Goal: Transaction & Acquisition: Purchase product/service

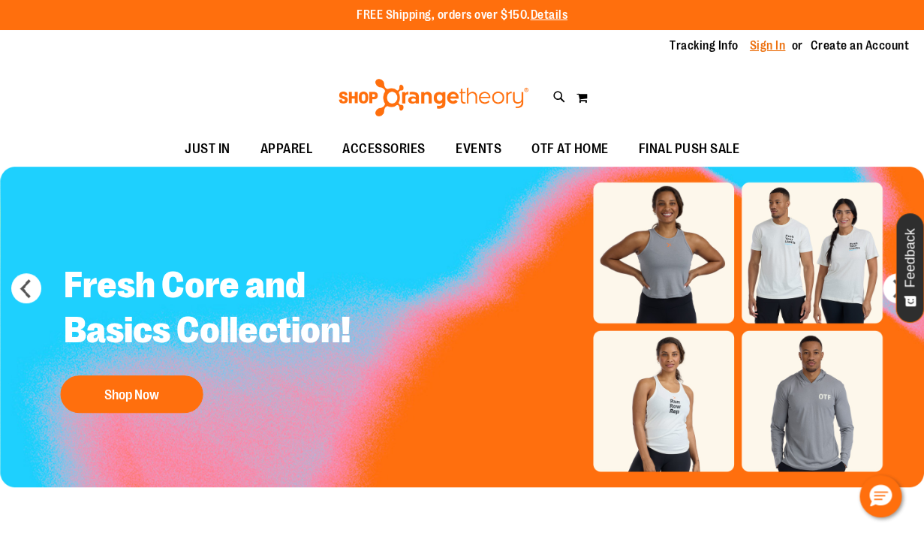
click at [777, 47] on link "Sign In" at bounding box center [768, 46] width 36 height 17
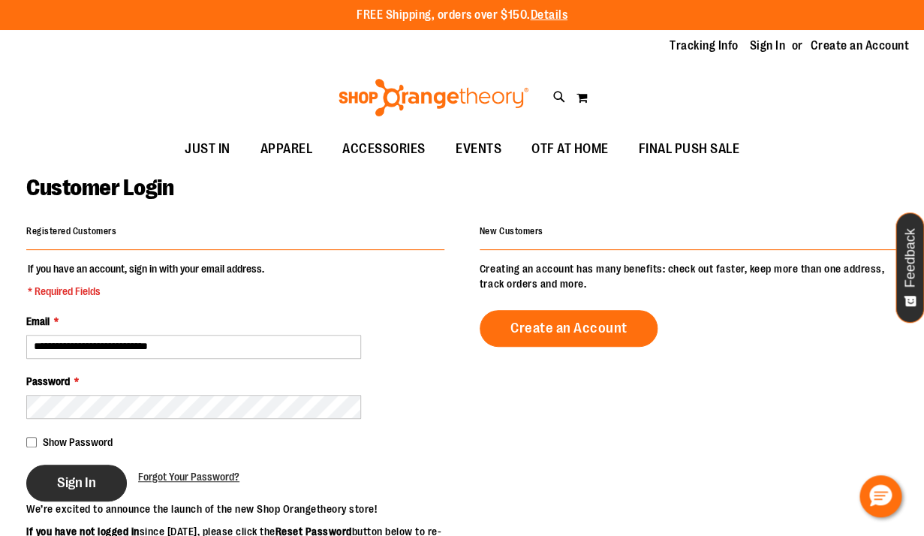
click at [78, 481] on span "Sign In" at bounding box center [76, 482] width 39 height 17
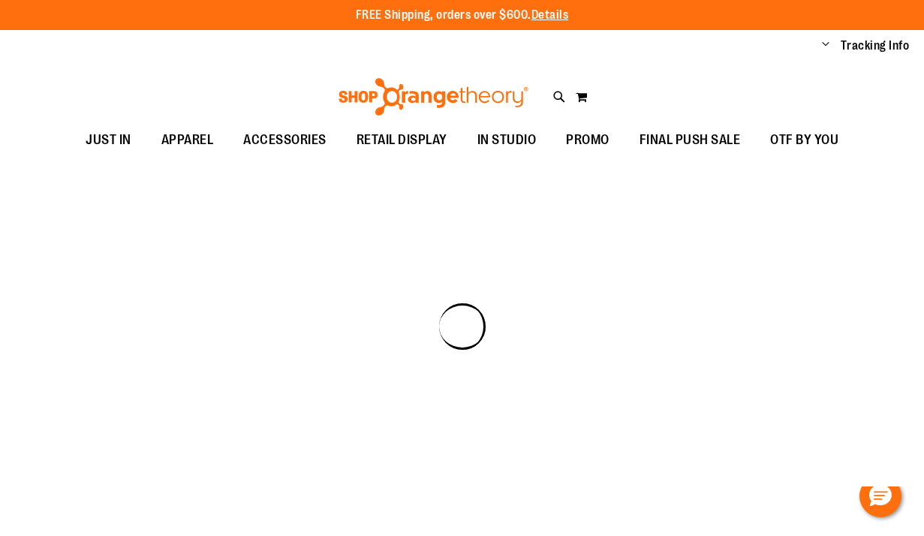
scroll to position [92, 0]
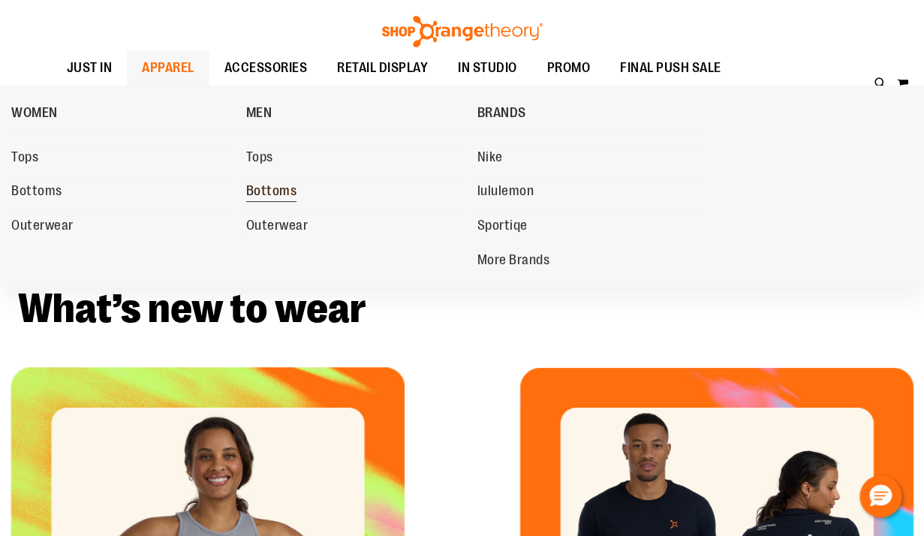
click at [258, 185] on span "Bottoms" at bounding box center [271, 192] width 51 height 19
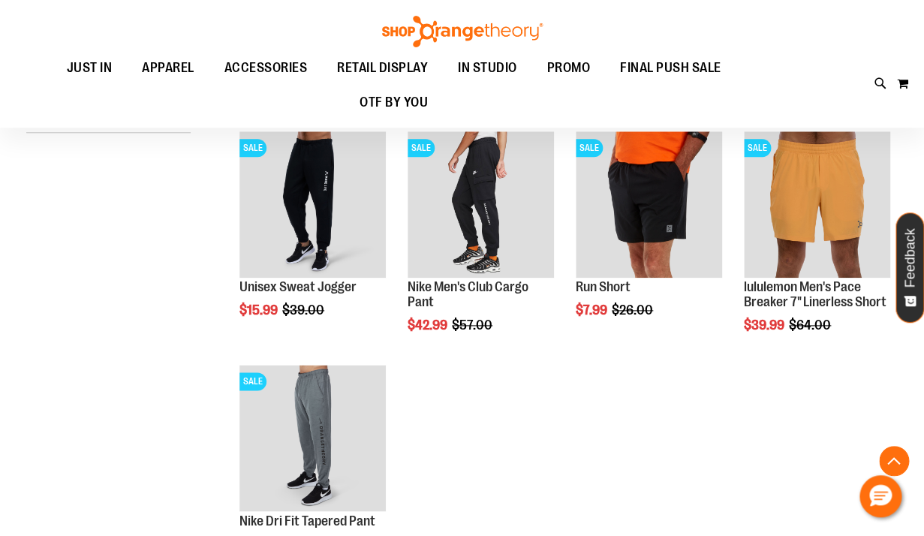
scroll to position [385, 0]
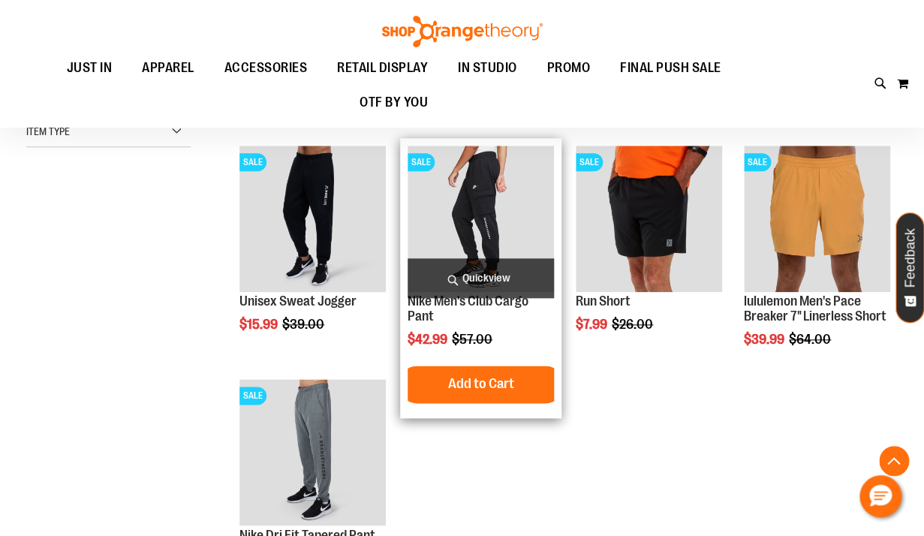
click at [469, 208] on img "product" at bounding box center [481, 219] width 146 height 146
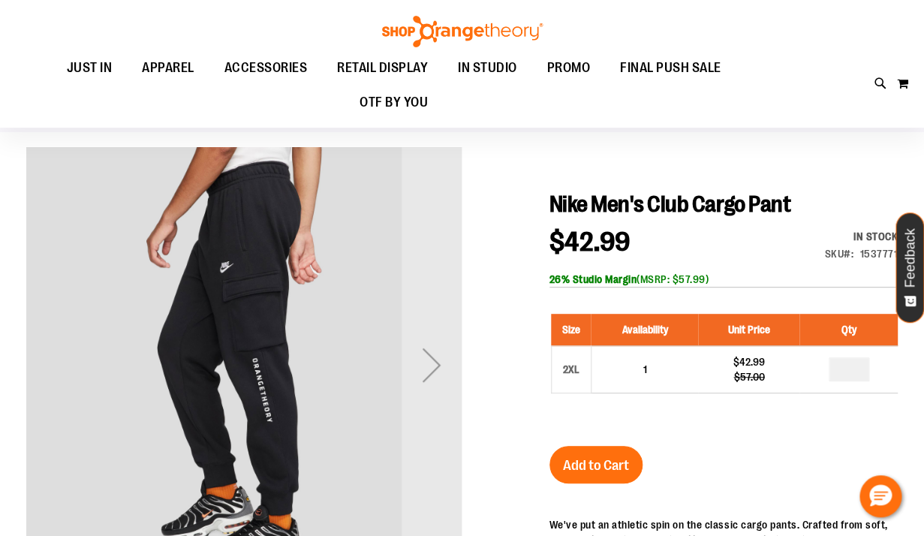
scroll to position [62, 0]
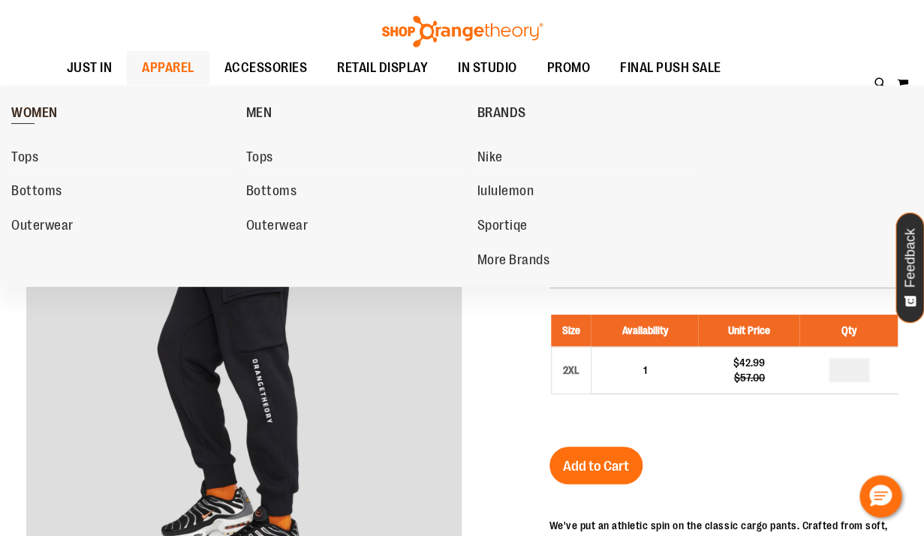
drag, startPoint x: 166, startPoint y: 97, endPoint x: 33, endPoint y: 113, distance: 133.9
click at [33, 113] on link "WOMEN" at bounding box center [124, 112] width 227 height 39
click at [33, 113] on span "WOMEN" at bounding box center [34, 114] width 47 height 19
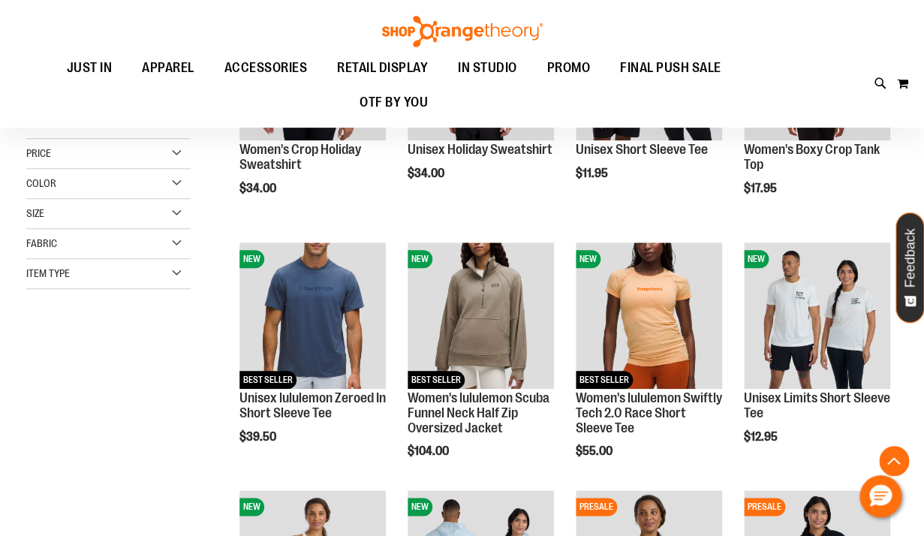
scroll to position [309, 0]
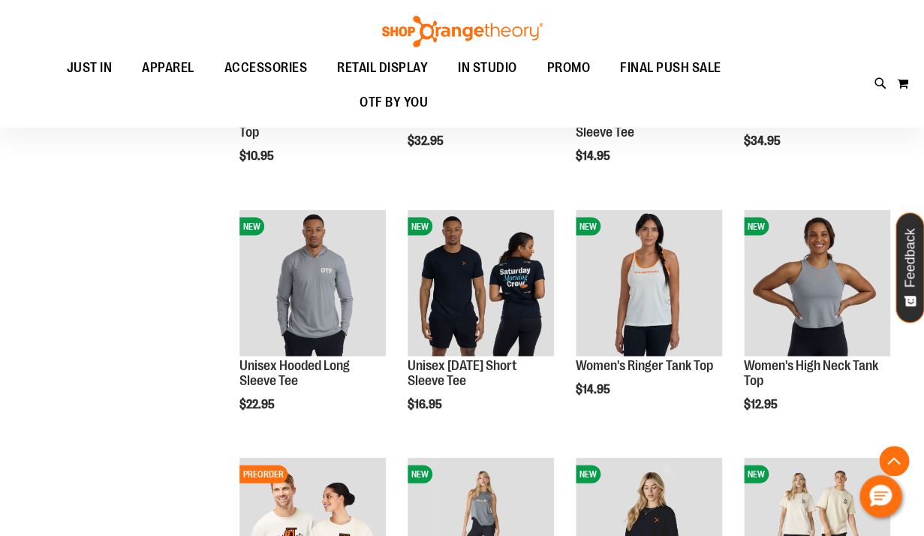
scroll to position [859, 0]
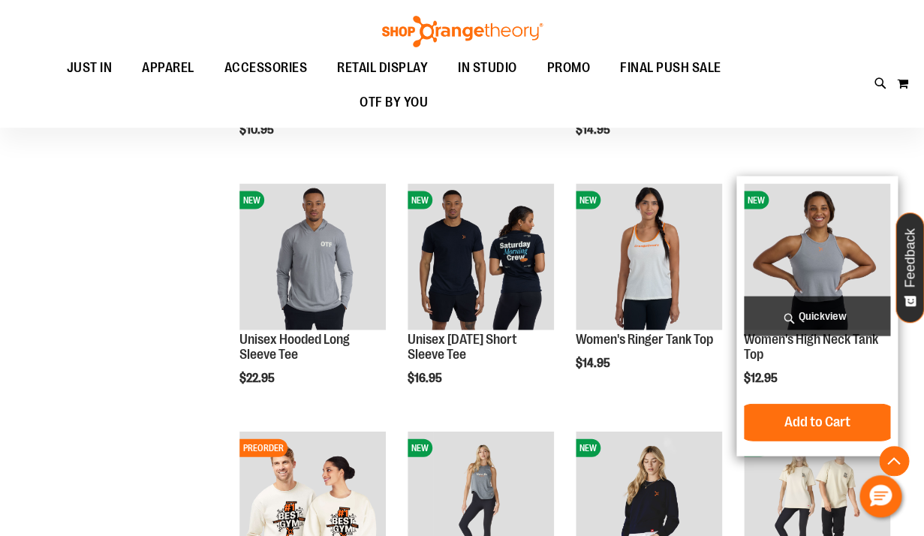
click at [836, 259] on img "product" at bounding box center [817, 256] width 146 height 146
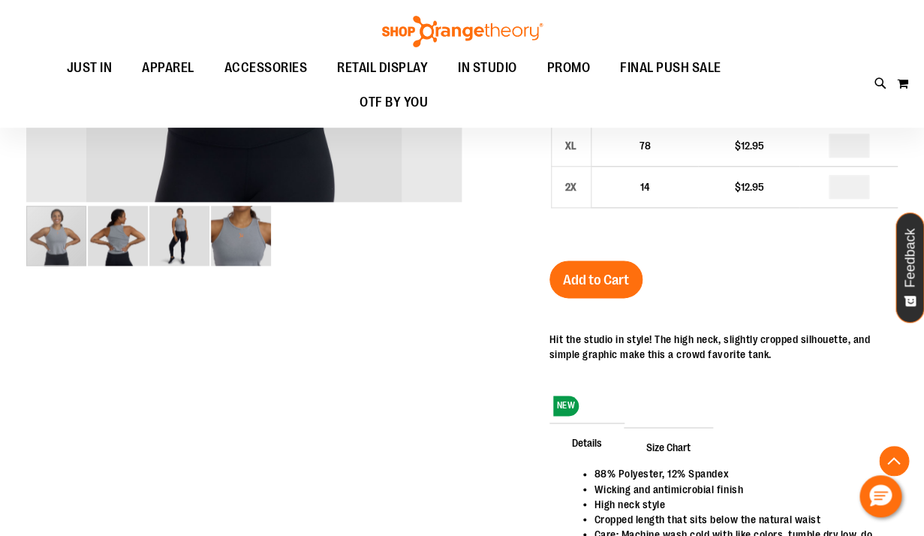
scroll to position [445, 0]
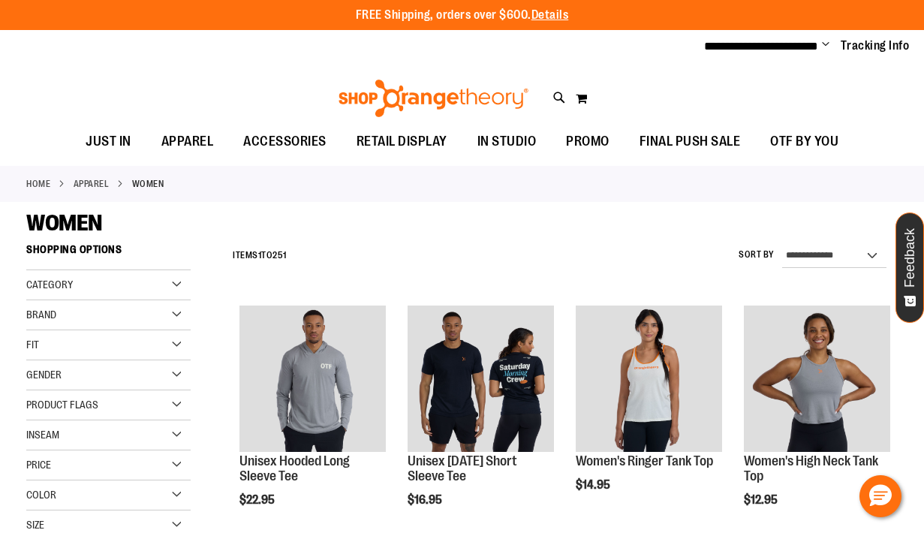
scroll to position [859, 0]
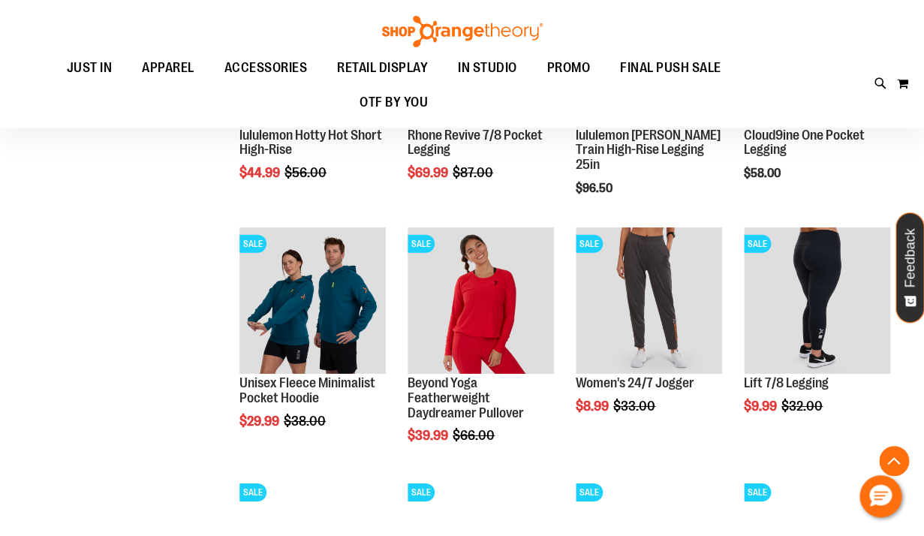
scroll to position [1317, 0]
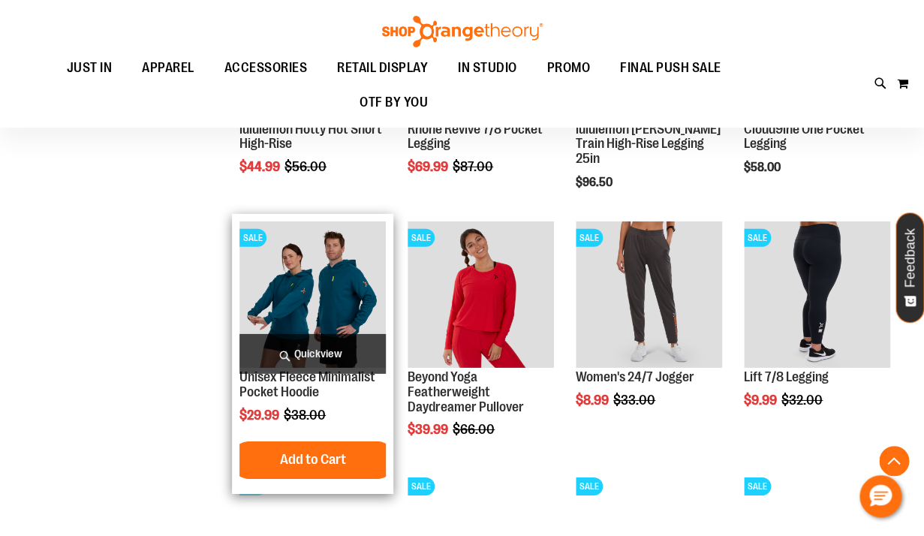
click at [345, 296] on img "product" at bounding box center [312, 294] width 146 height 146
click at [338, 277] on img "product" at bounding box center [312, 294] width 146 height 146
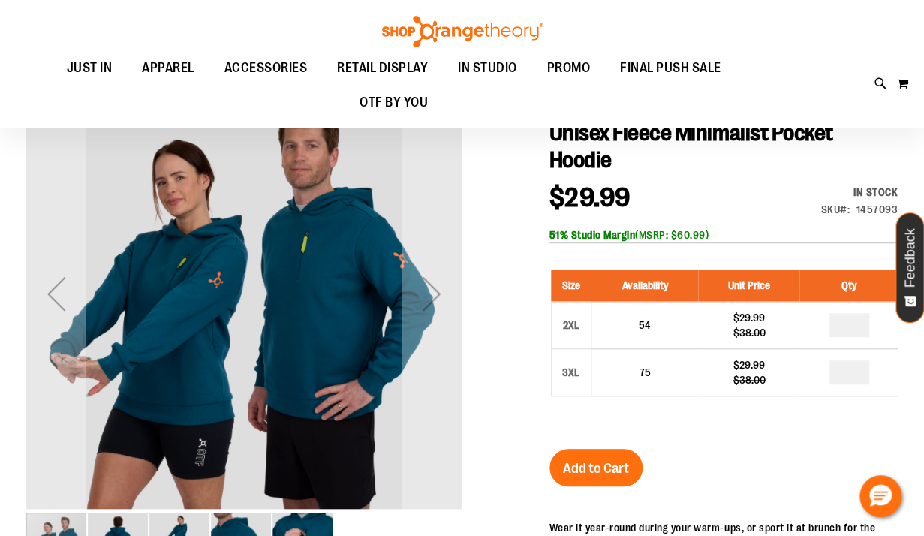
scroll to position [137, 0]
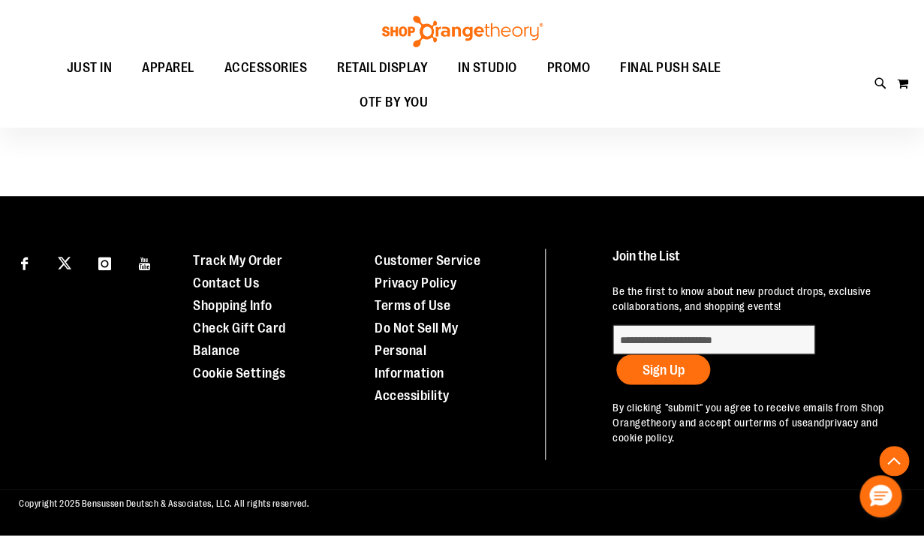
scroll to position [749, 0]
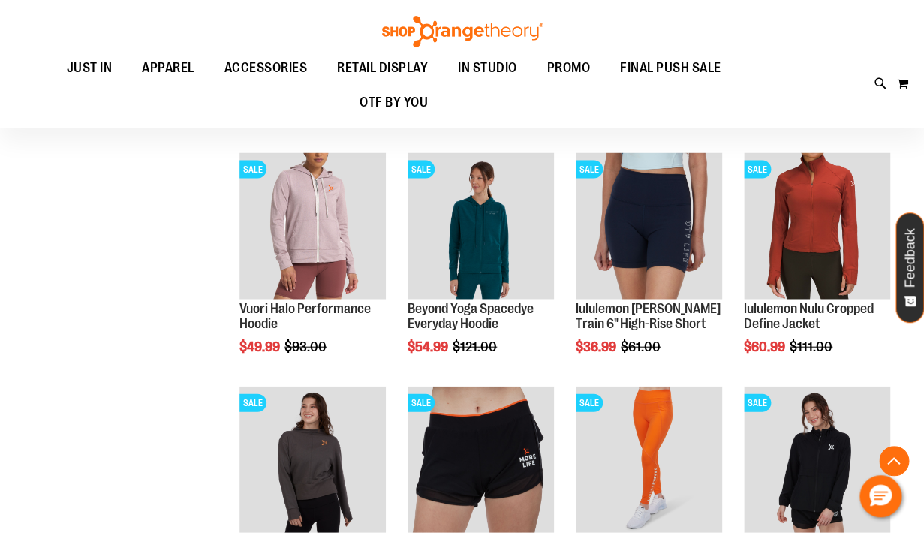
scroll to position [961, 0]
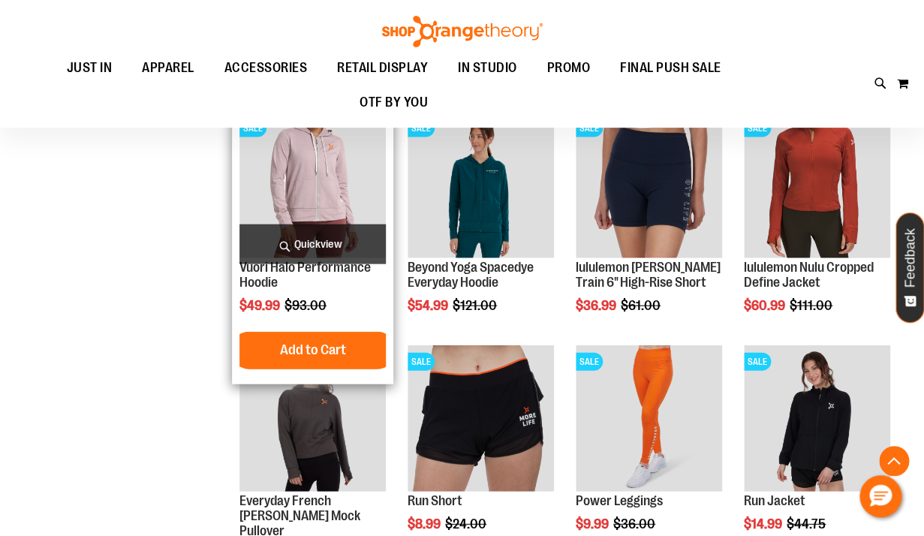
click at [323, 184] on img "product" at bounding box center [312, 185] width 146 height 146
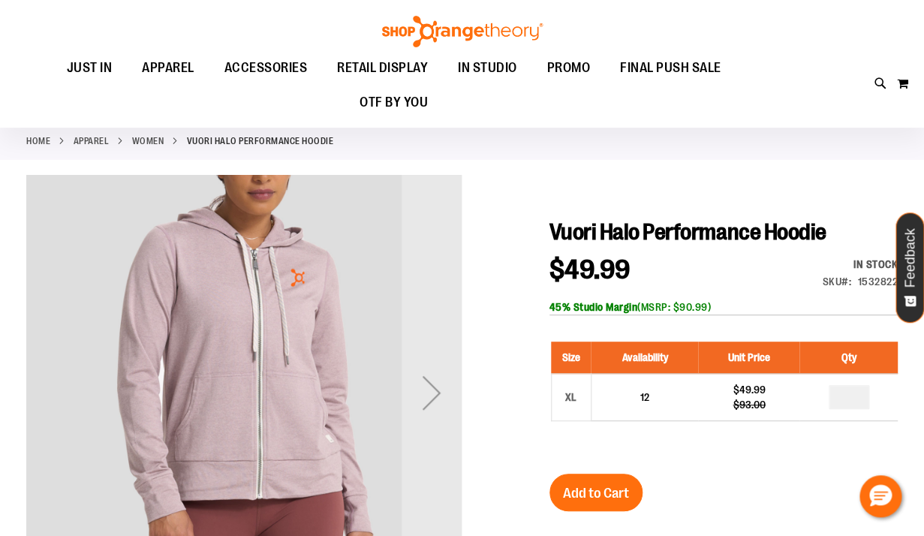
scroll to position [34, 0]
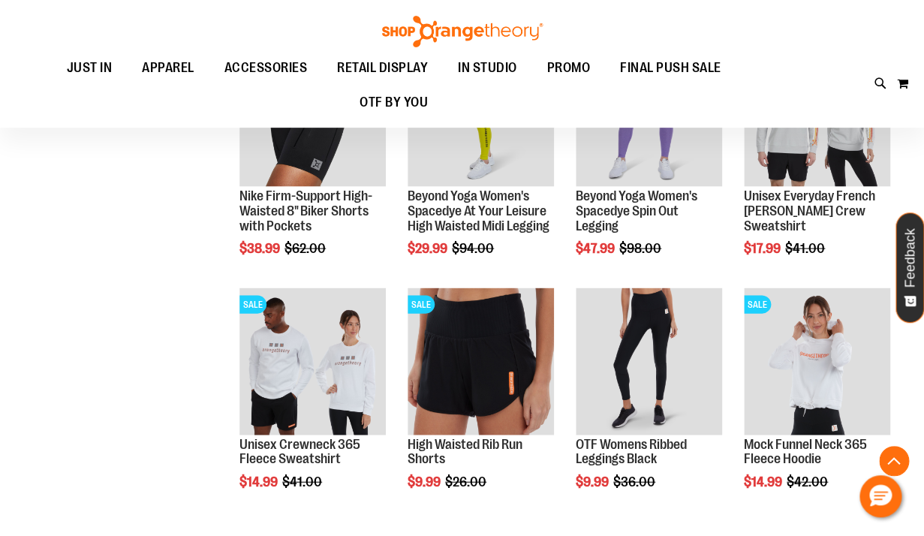
scroll to position [852, 0]
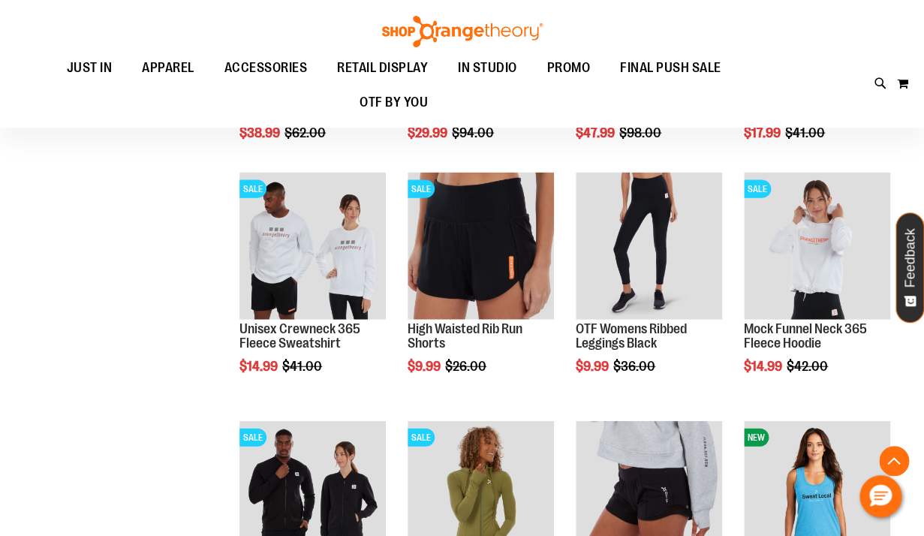
scroll to position [958, 0]
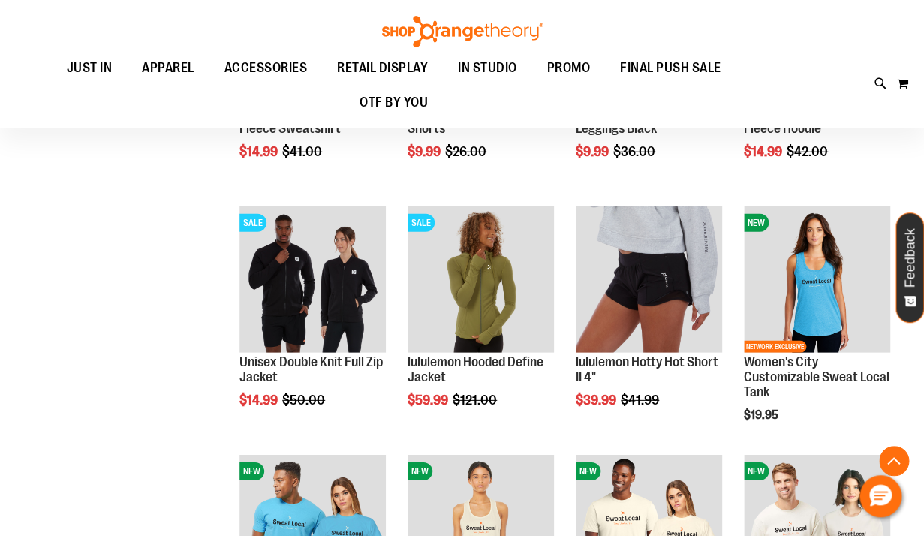
scroll to position [1172, 0]
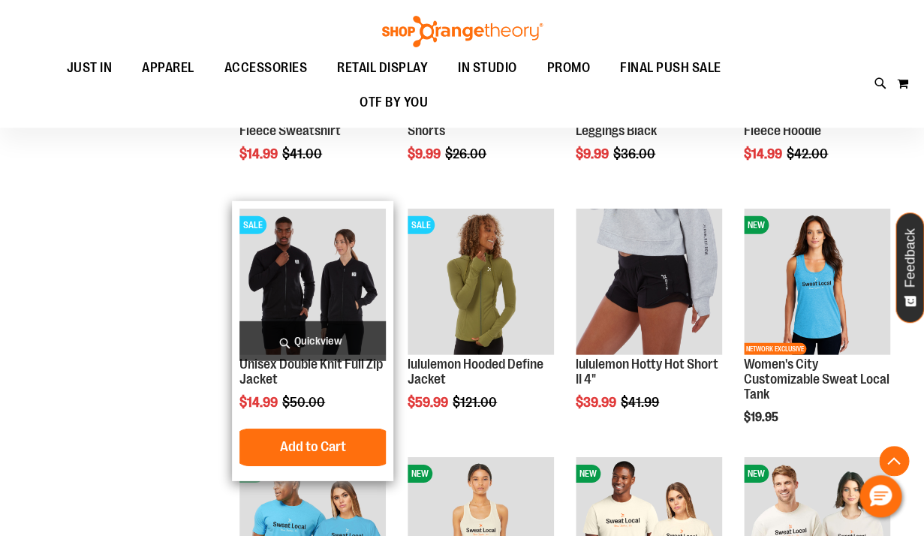
click at [369, 281] on img "product" at bounding box center [312, 282] width 146 height 146
click at [283, 312] on img "product" at bounding box center [312, 282] width 146 height 146
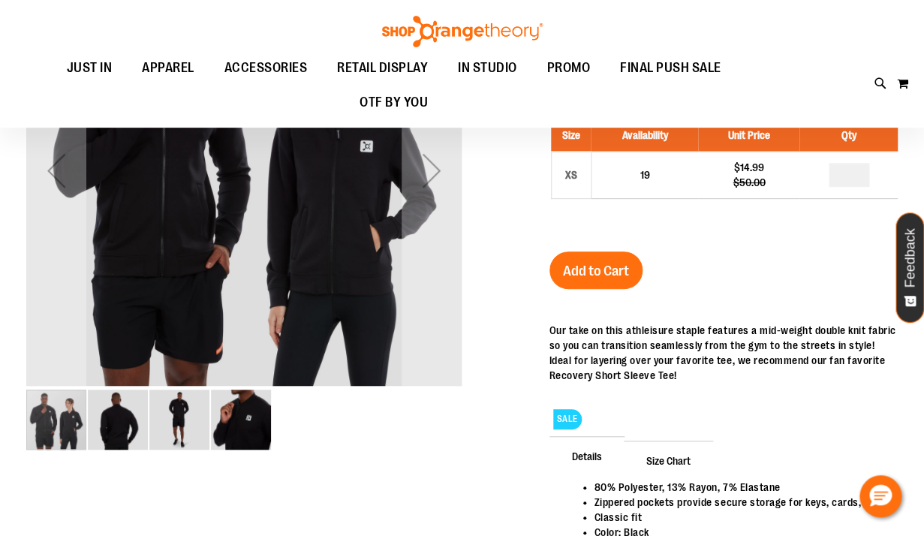
scroll to position [102, 0]
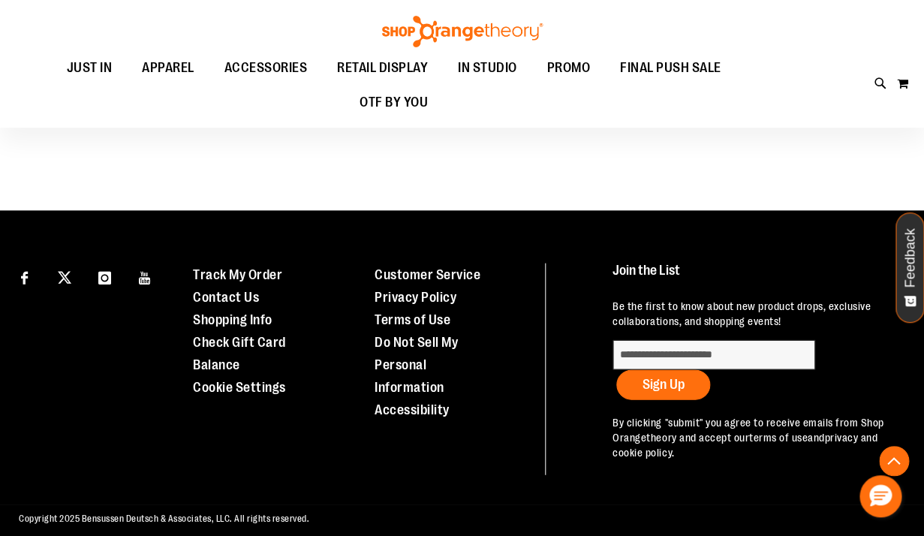
scroll to position [794, 0]
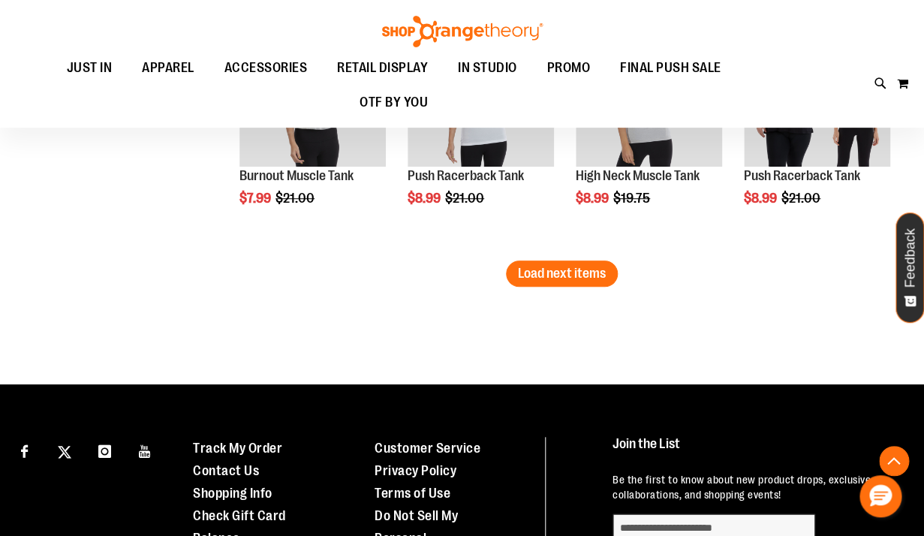
scroll to position [2107, 0]
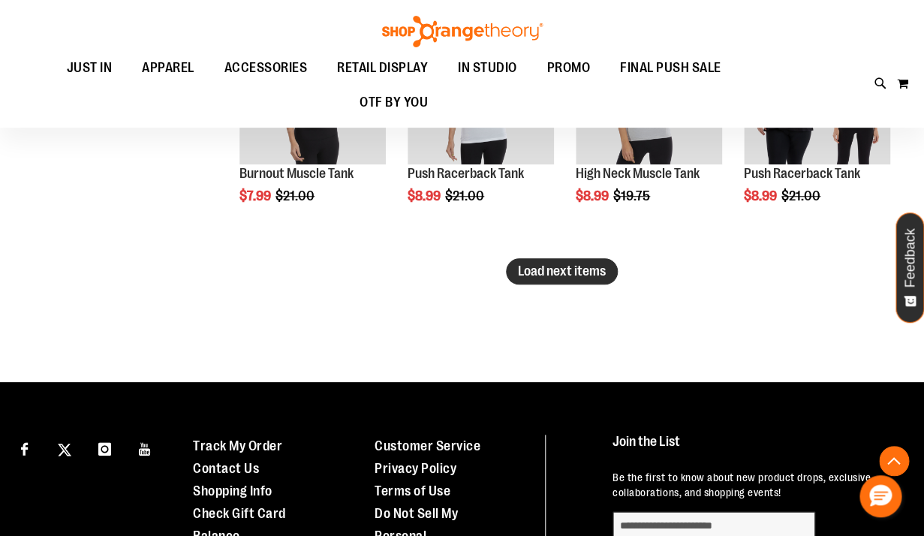
click at [556, 264] on span "Load next items" at bounding box center [562, 271] width 88 height 15
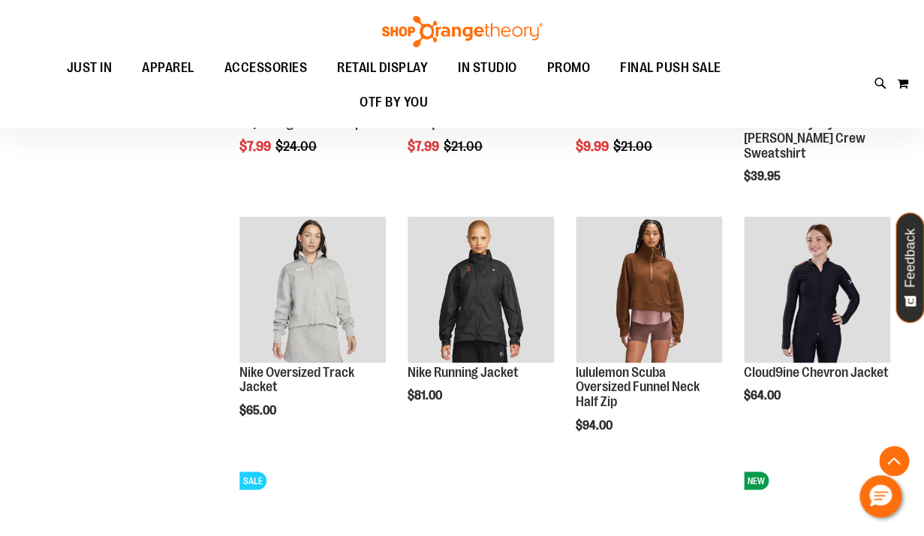
scroll to position [2422, 0]
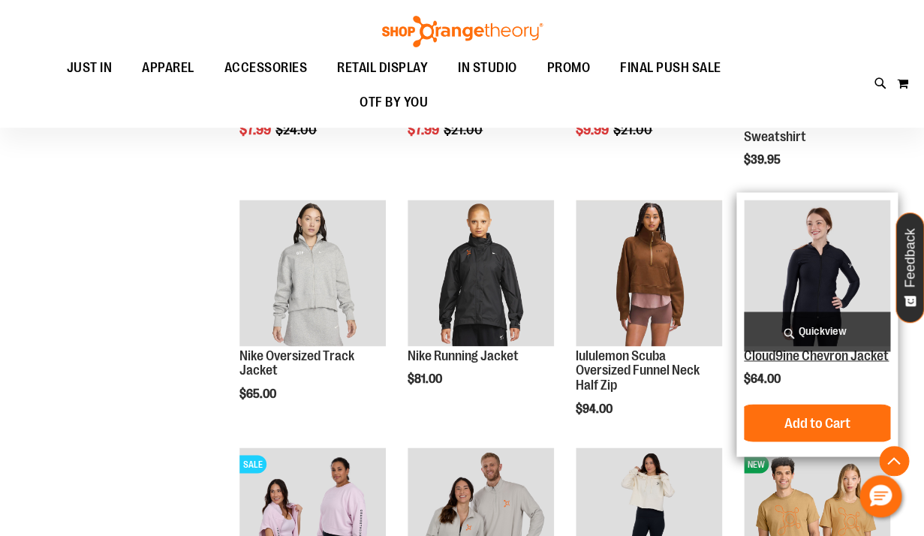
click at [830, 360] on link "Cloud9ine Chevron Jacket" at bounding box center [816, 355] width 145 height 15
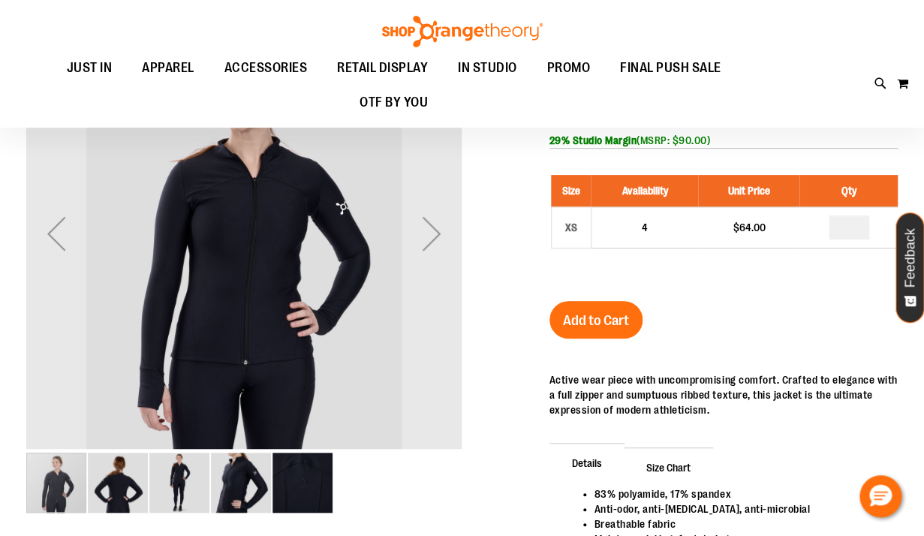
scroll to position [90, 0]
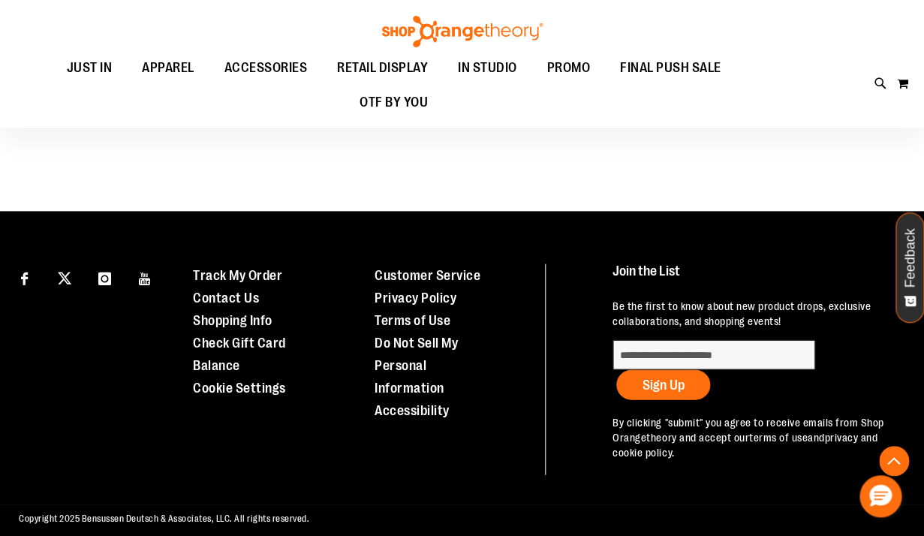
scroll to position [749, 0]
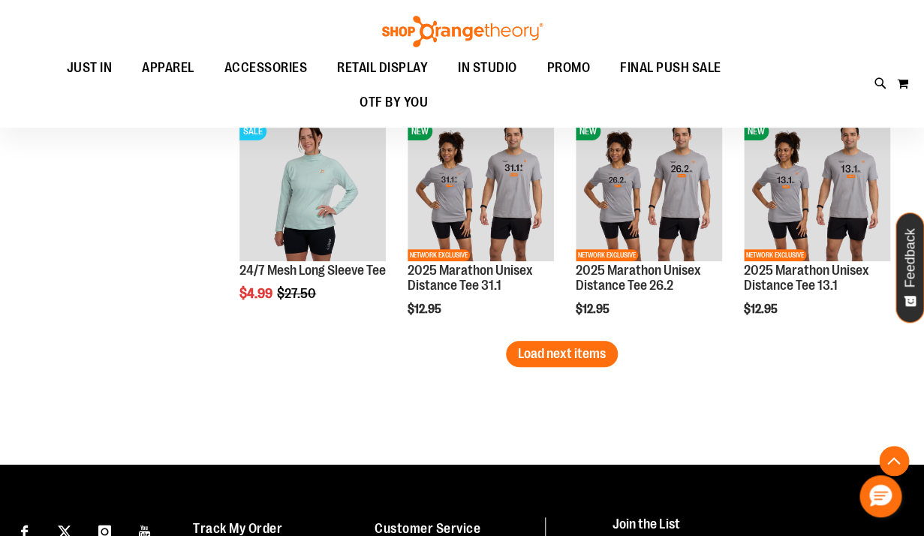
scroll to position [1921, 0]
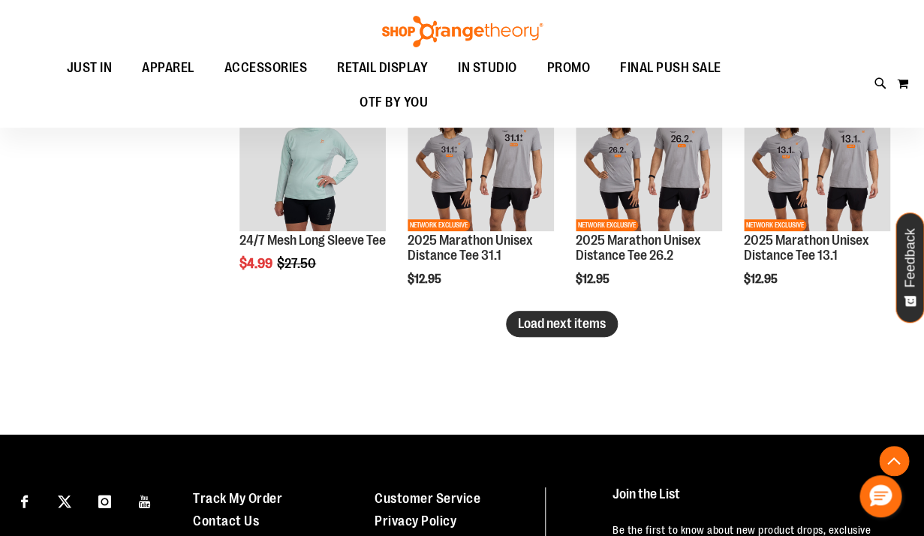
click at [536, 326] on span "Load next items" at bounding box center [562, 323] width 88 height 15
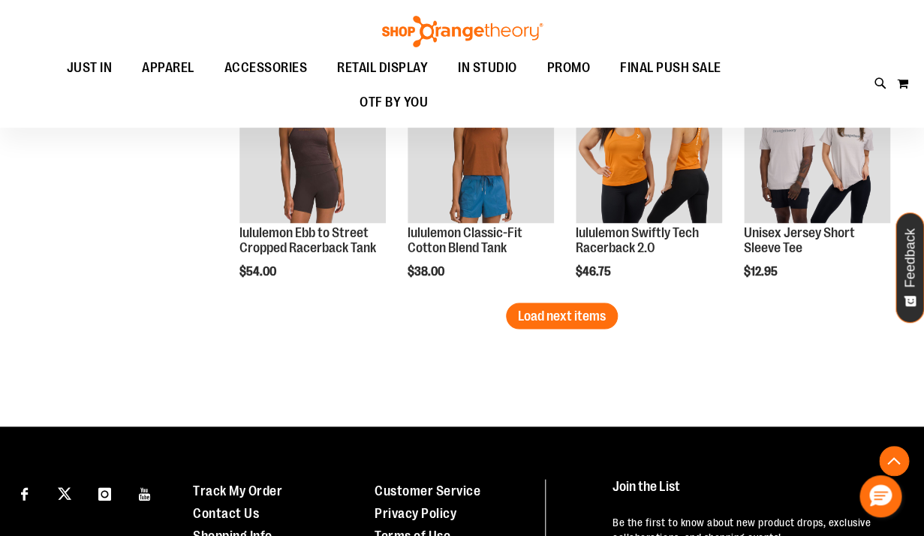
scroll to position [2643, 0]
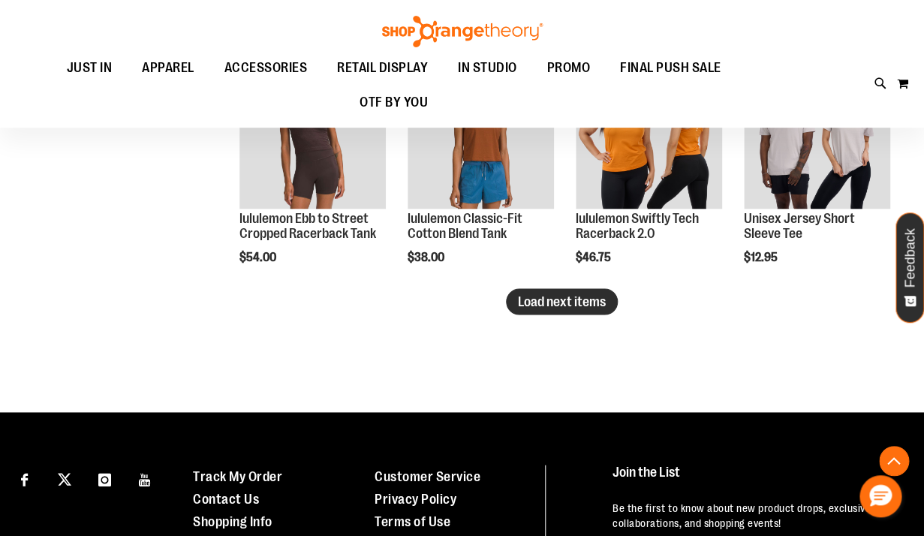
click at [570, 305] on span "Load next items" at bounding box center [562, 301] width 88 height 15
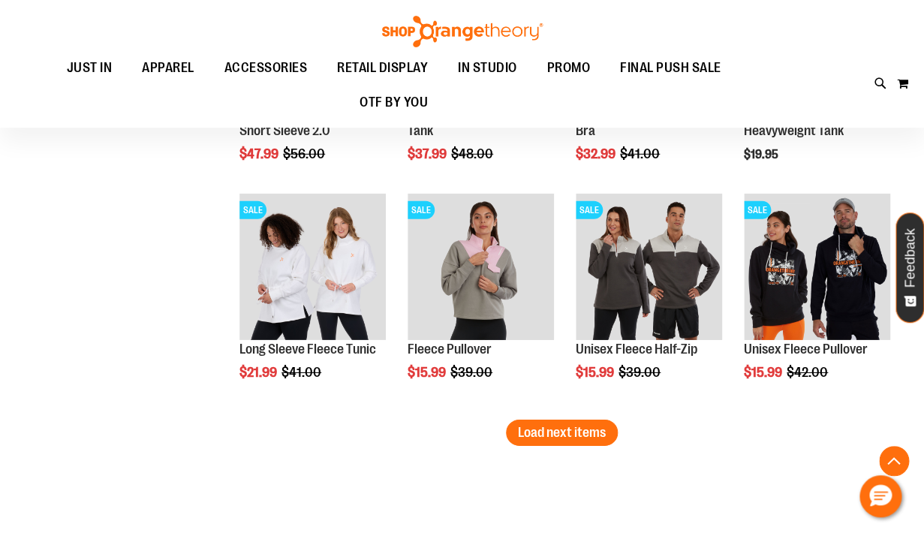
scroll to position [3212, 0]
